Goal: Information Seeking & Learning: Learn about a topic

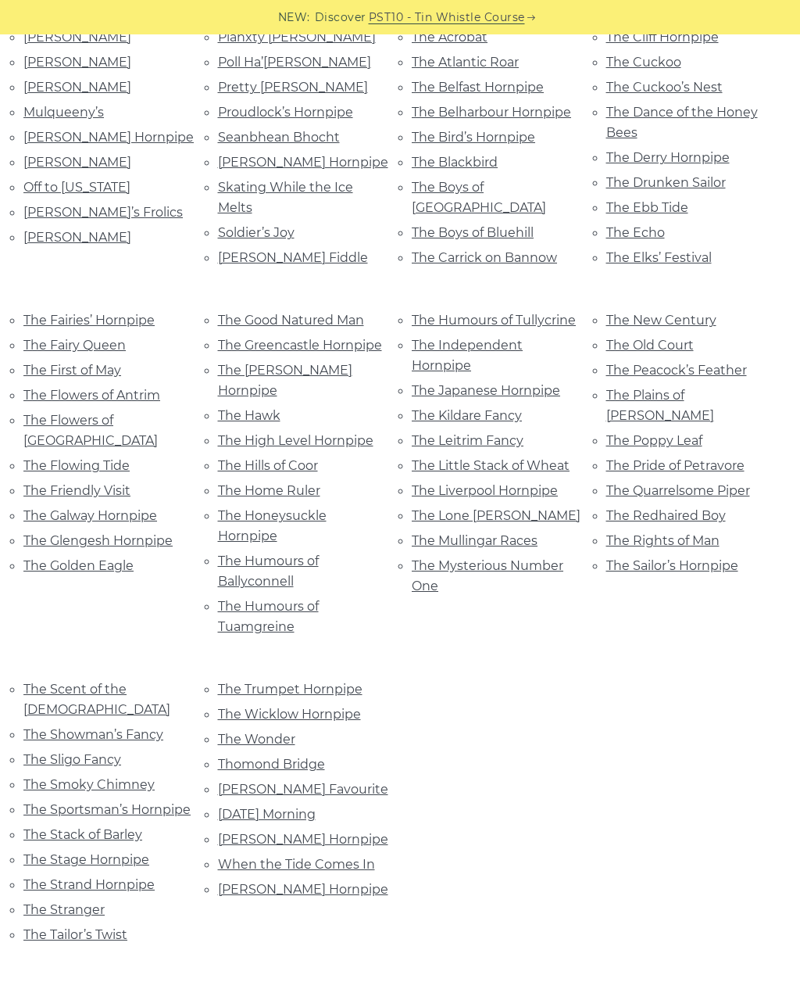
scroll to position [800, 0]
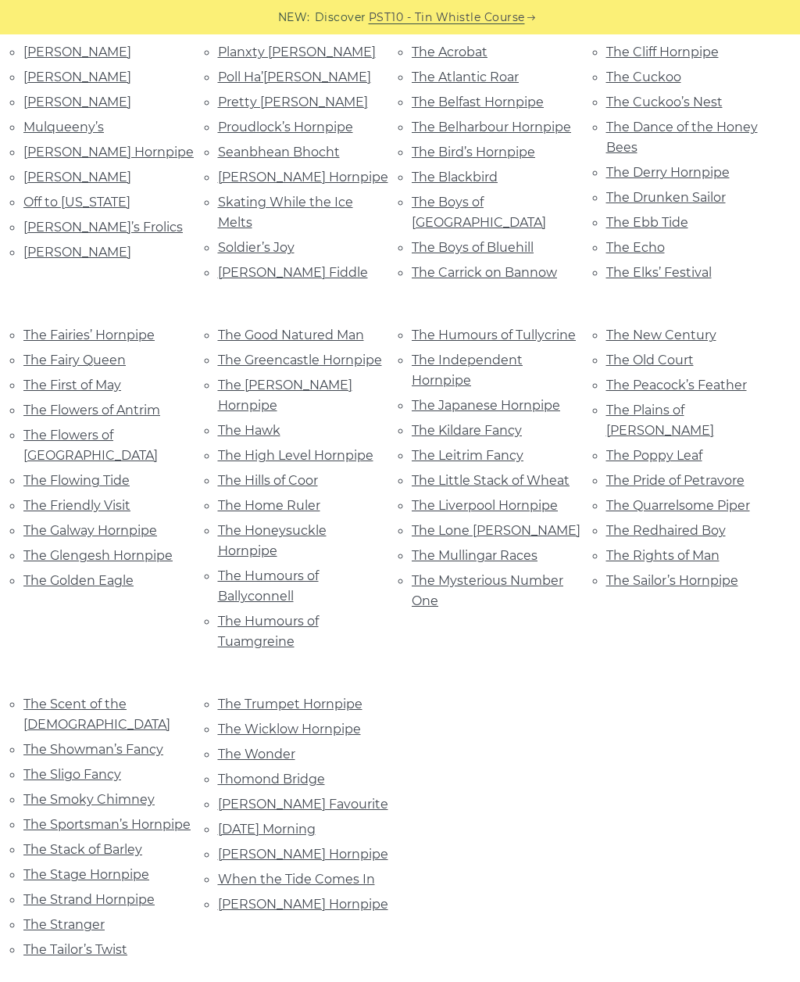
click at [544, 398] on link "The Japanese Hornpipe" at bounding box center [486, 405] width 149 height 15
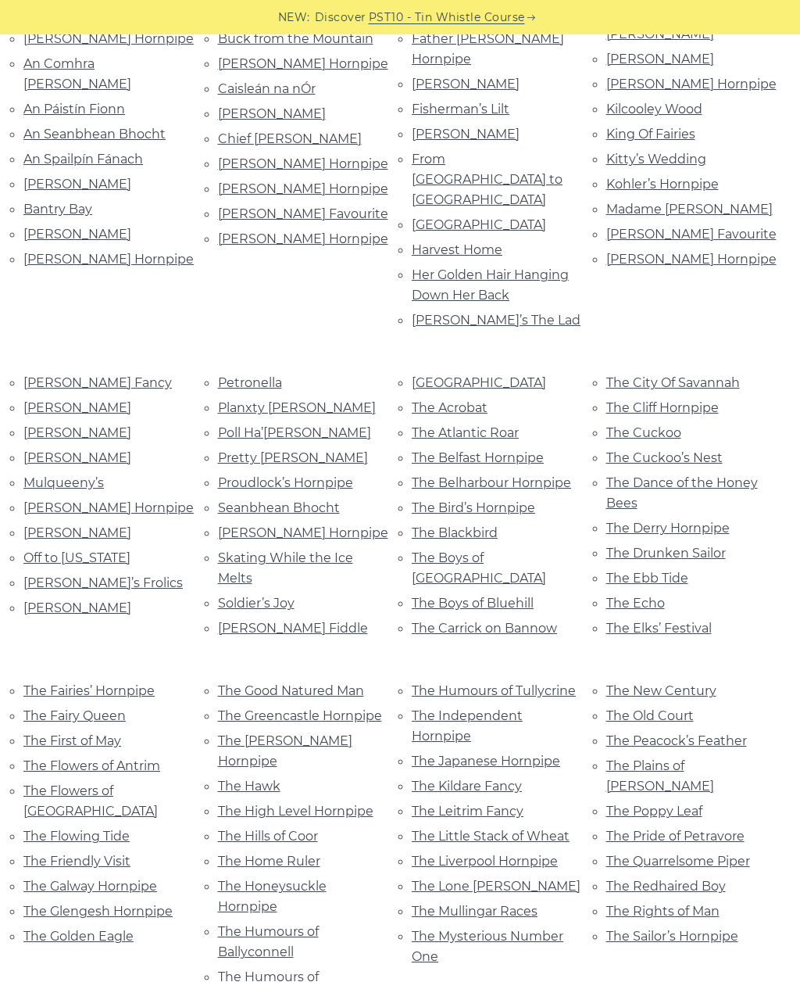
scroll to position [328, 0]
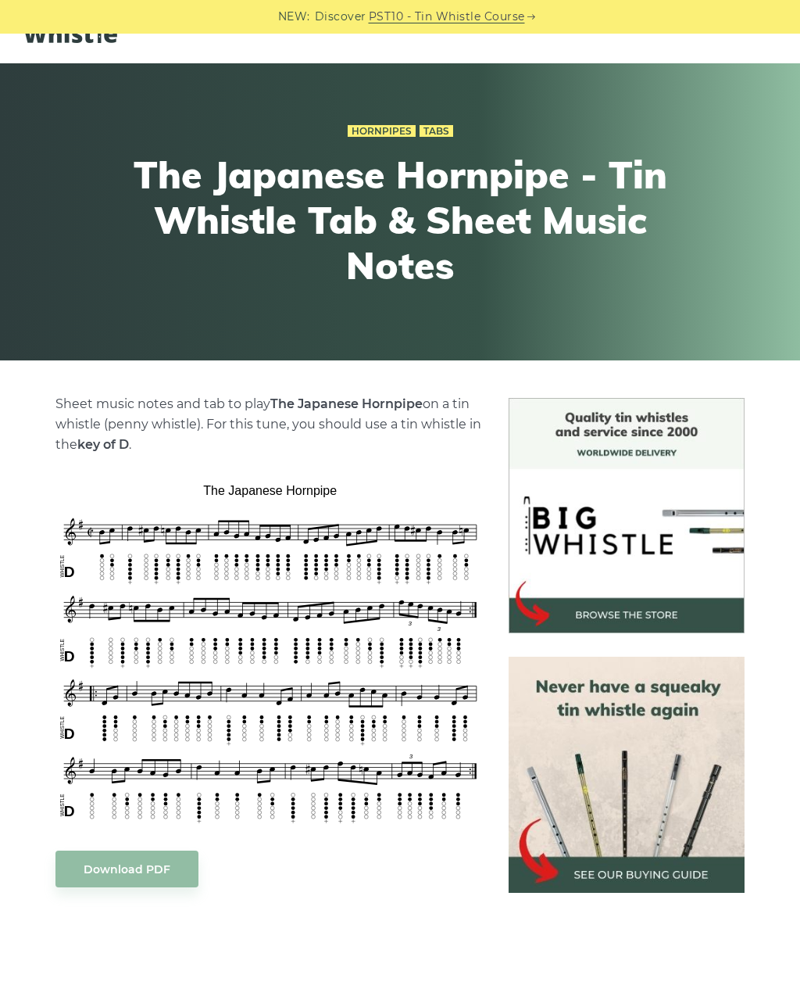
scroll to position [49, 0]
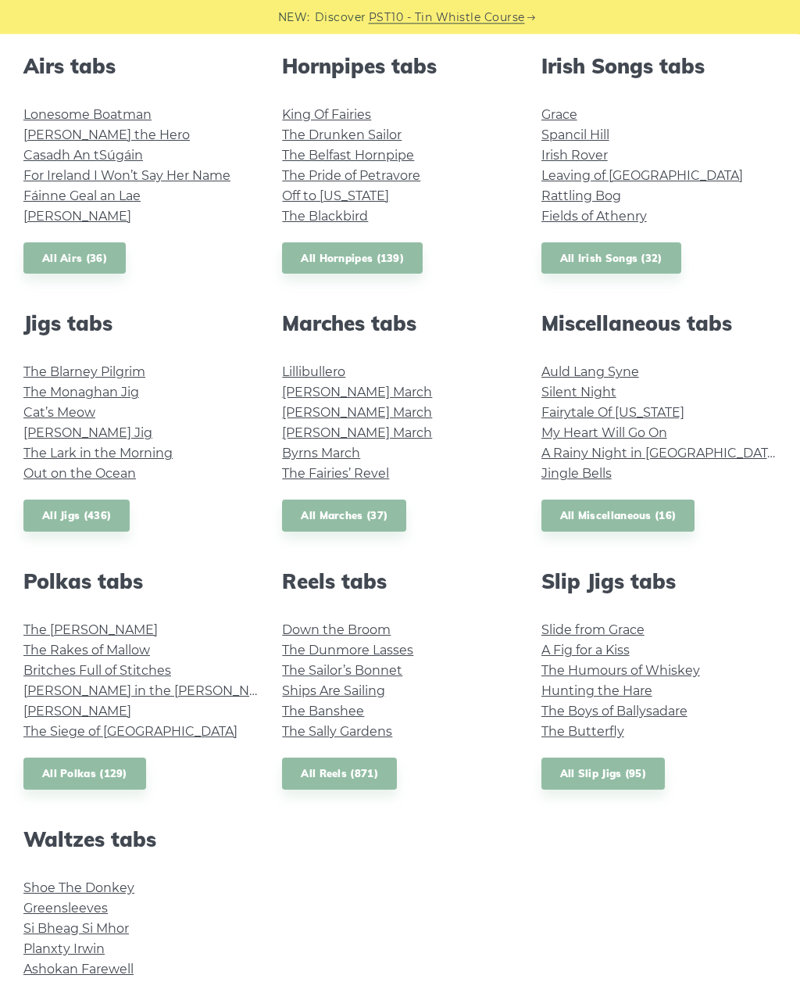
scroll to position [619, 0]
click at [364, 785] on link "All Reels (871)" at bounding box center [339, 773] width 115 height 32
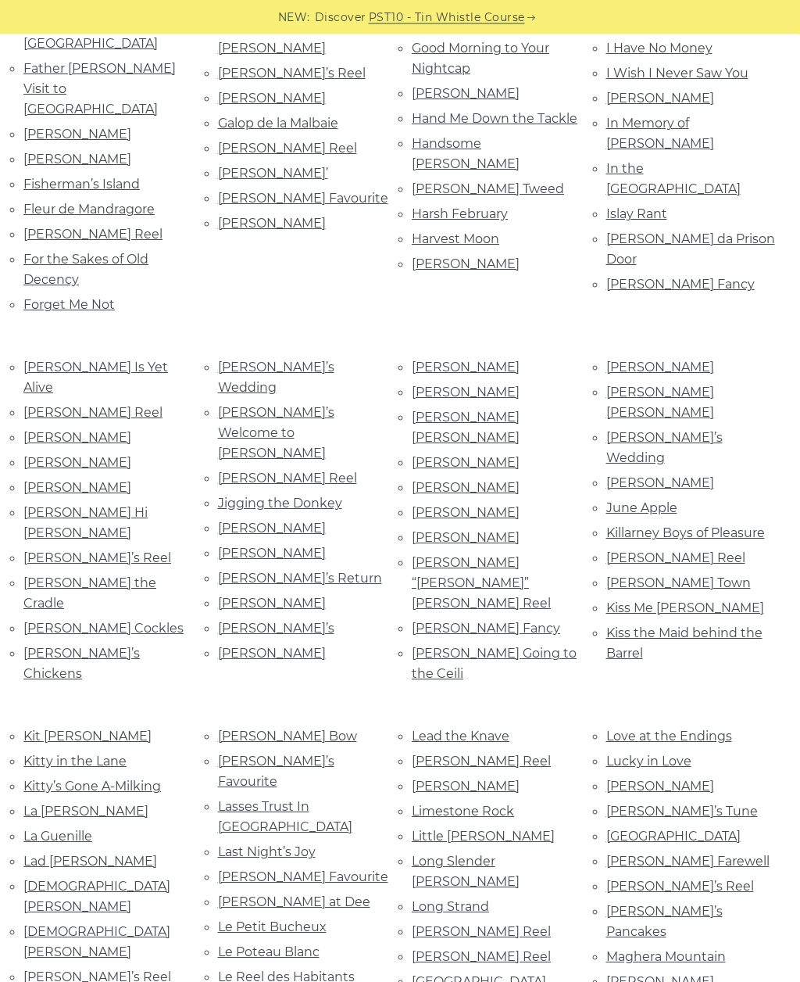
scroll to position [1499, 0]
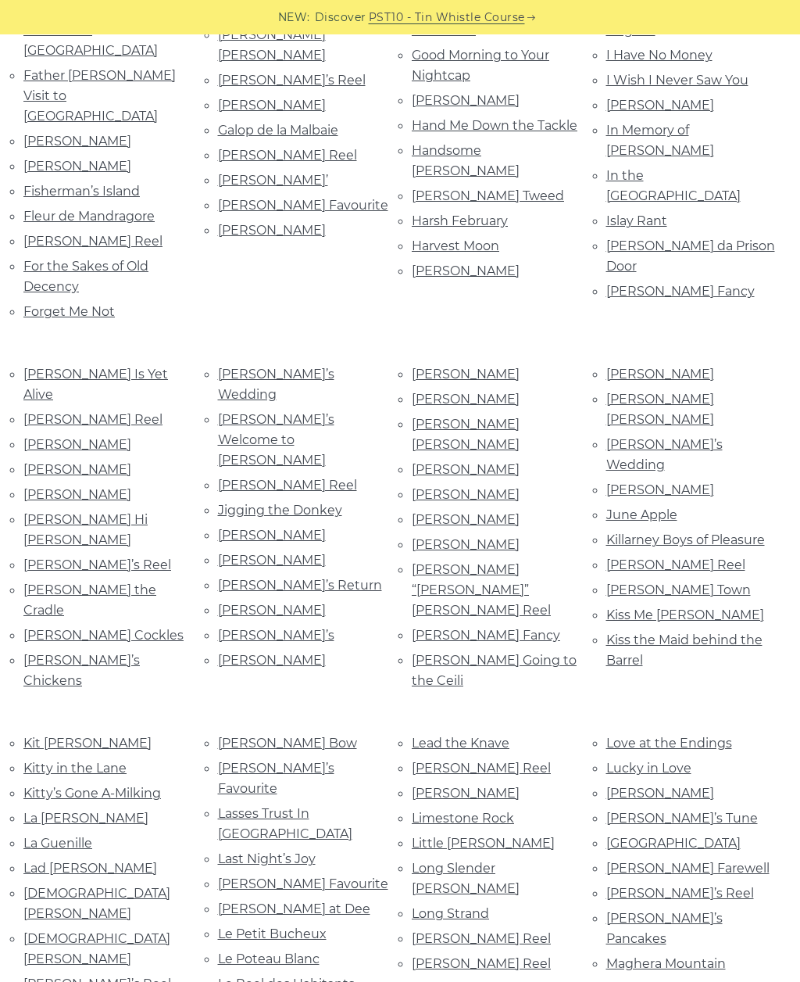
click at [494, 786] on link "Lexie McAskill’s" at bounding box center [466, 793] width 108 height 15
